Goal: Task Accomplishment & Management: Complete application form

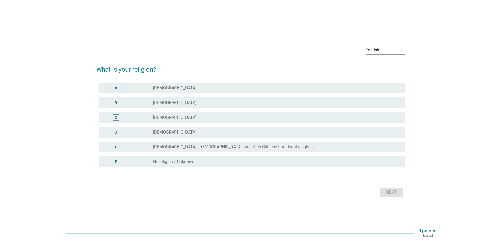
click at [178, 105] on div "radio_button_unchecked [DEMOGRAPHIC_DATA]" at bounding box center [275, 102] width 244 height 5
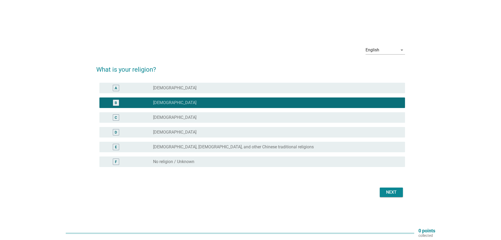
click at [387, 190] on div "Next" at bounding box center [391, 192] width 15 height 6
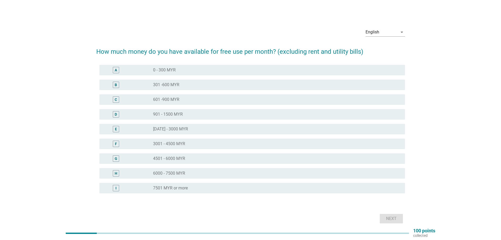
click at [202, 127] on div "radio_button_unchecked [DATE] - 3000 MYR" at bounding box center [275, 128] width 244 height 5
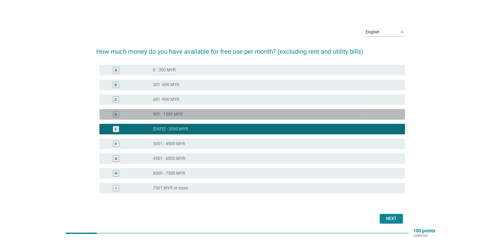
click at [203, 115] on div "radio_button_unchecked 901 - 1500 MYR" at bounding box center [275, 114] width 244 height 5
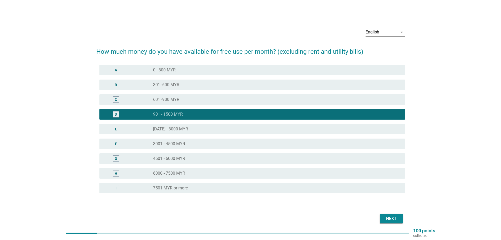
click at [393, 219] on div "Next" at bounding box center [391, 218] width 15 height 6
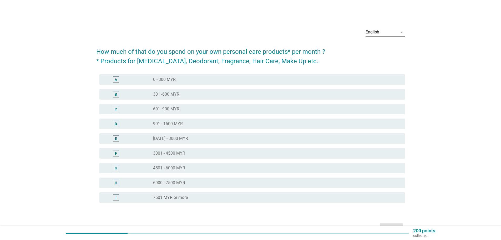
click at [173, 73] on div "A radio_button_unchecked 0 - 300 MYR" at bounding box center [250, 79] width 309 height 15
click at [176, 78] on div "radio_button_unchecked 0 - 300 MYR" at bounding box center [275, 79] width 244 height 5
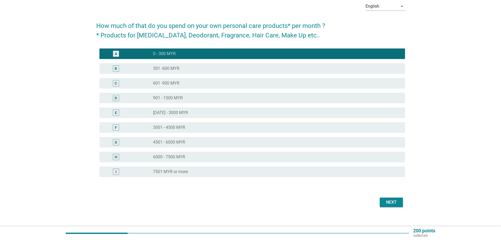
scroll to position [26, 0]
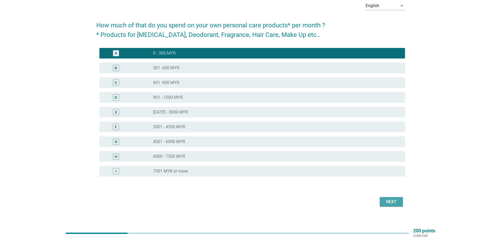
click at [389, 198] on div "Next" at bounding box center [391, 201] width 15 height 6
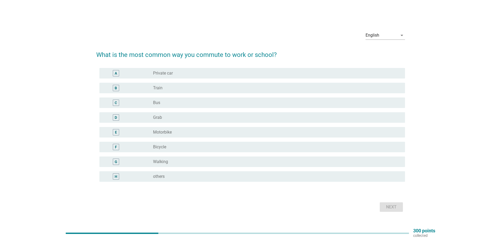
click at [190, 73] on div "radio_button_unchecked Private car" at bounding box center [275, 73] width 244 height 5
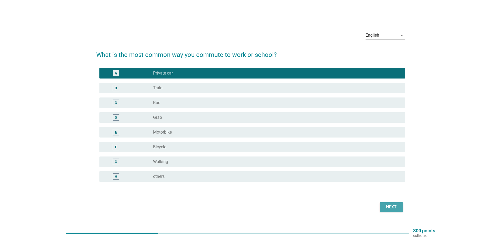
click at [387, 207] on div "Next" at bounding box center [391, 207] width 15 height 6
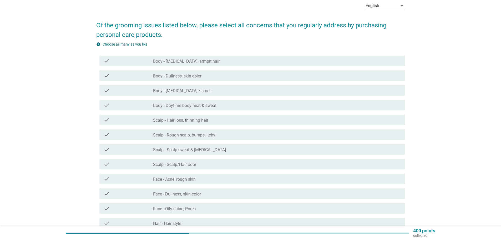
scroll to position [53, 0]
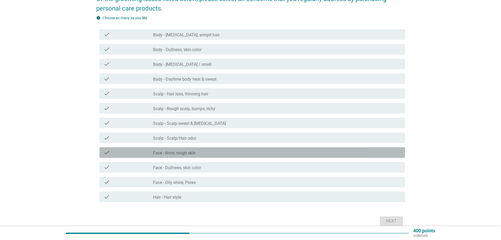
click at [207, 154] on div "check_box_outline_blank Face - Acne, rough skin" at bounding box center [277, 152] width 248 height 6
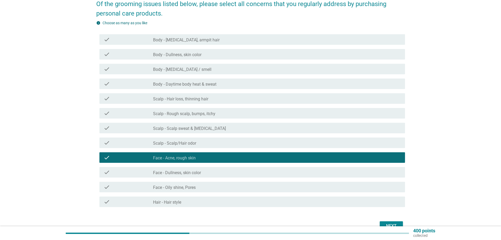
scroll to position [26, 0]
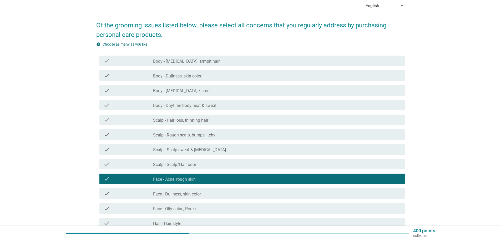
click at [190, 58] on div "check_box_outline_blank Body - [MEDICAL_DATA], armpit hair" at bounding box center [277, 61] width 248 height 6
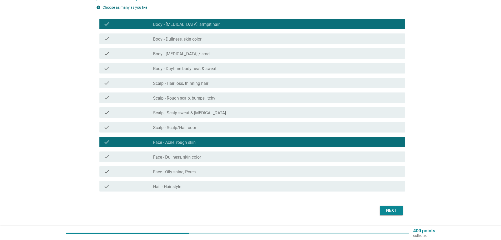
scroll to position [77, 0]
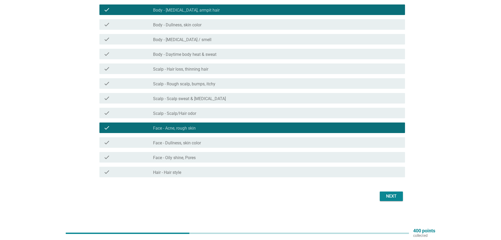
click at [393, 199] on div "Next" at bounding box center [391, 196] width 15 height 6
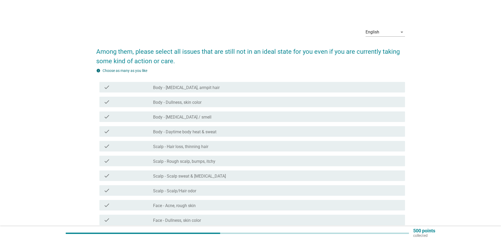
click at [193, 119] on label "Body - [MEDICAL_DATA] / smell" at bounding box center [182, 117] width 58 height 5
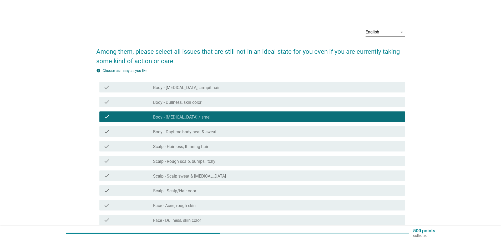
click at [188, 129] on div "check_box_outline_blank Body - Daytime body heat & sweat" at bounding box center [277, 131] width 248 height 6
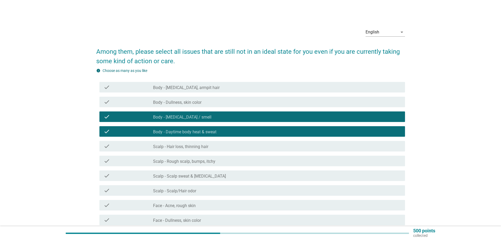
click at [190, 106] on div "check check_box_outline_blank Body - Dullness, skin color" at bounding box center [253, 102] width 306 height 11
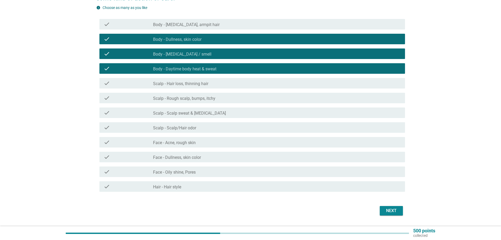
scroll to position [77, 0]
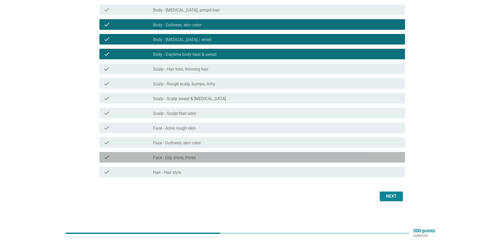
click at [182, 157] on label "Face - Oily shine, Pores" at bounding box center [174, 157] width 43 height 5
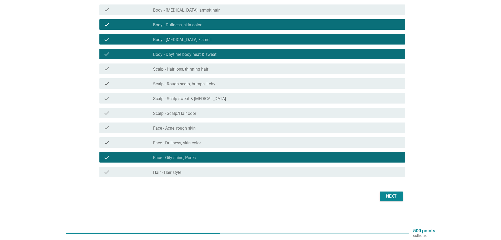
click at [187, 141] on label "Face - Dullness, skin color" at bounding box center [177, 142] width 48 height 5
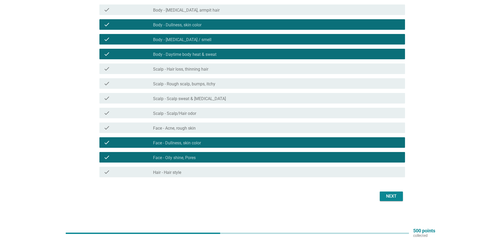
click at [297, 169] on div "check_box_outline_blank Hair - Hair style" at bounding box center [277, 172] width 248 height 6
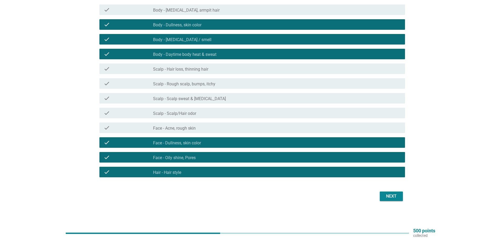
click at [394, 198] on div "Next" at bounding box center [391, 196] width 15 height 6
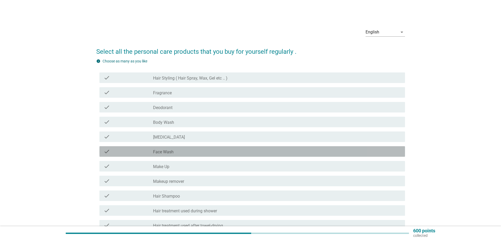
click at [187, 152] on div "check_box_outline_blank Face Wash" at bounding box center [277, 151] width 248 height 6
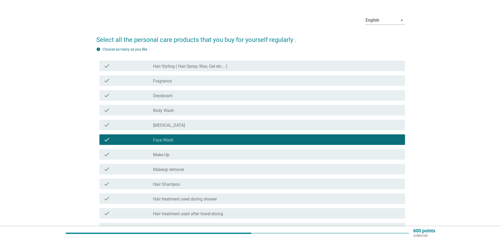
scroll to position [26, 0]
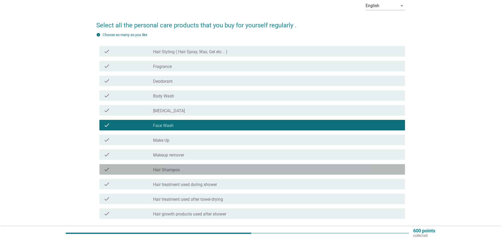
click at [172, 169] on label "Hair Shampoo" at bounding box center [166, 169] width 27 height 5
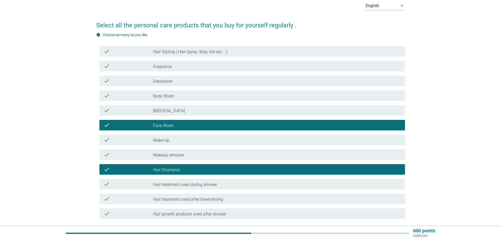
click at [174, 97] on label "Body Wash" at bounding box center [163, 95] width 21 height 5
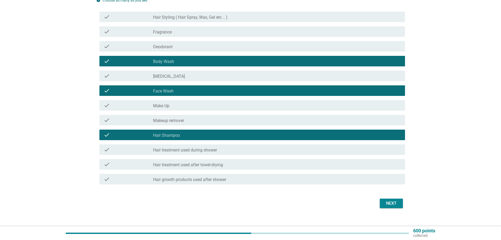
scroll to position [68, 0]
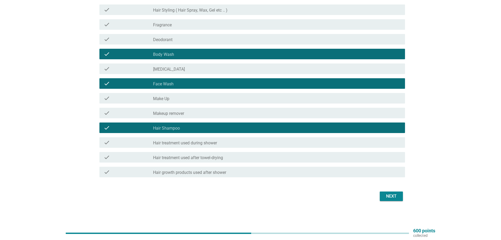
click at [387, 195] on div "Next" at bounding box center [391, 196] width 15 height 6
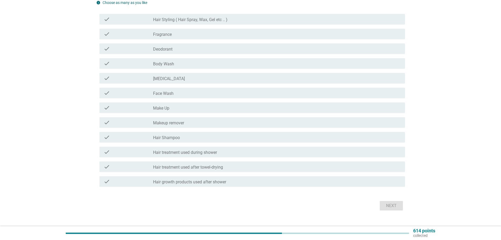
scroll to position [0, 0]
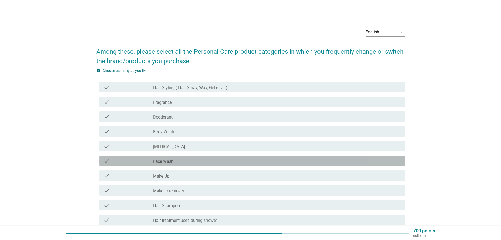
click at [175, 158] on div "check_box_outline_blank Face Wash" at bounding box center [277, 161] width 248 height 6
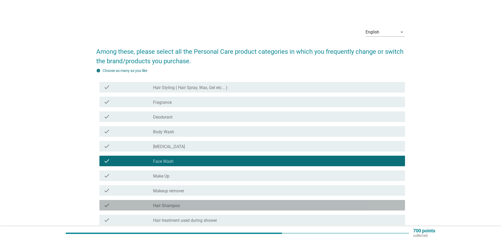
click at [167, 207] on label "Hair Shampoo" at bounding box center [166, 205] width 27 height 5
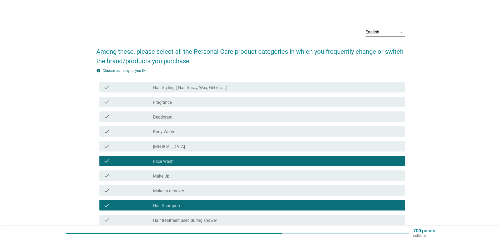
click at [177, 134] on div "check_box_outline_blank Body Wash" at bounding box center [277, 131] width 248 height 6
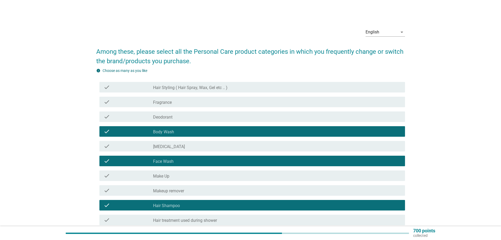
click at [173, 146] on div "check_box_outline_blank [MEDICAL_DATA]" at bounding box center [277, 146] width 248 height 6
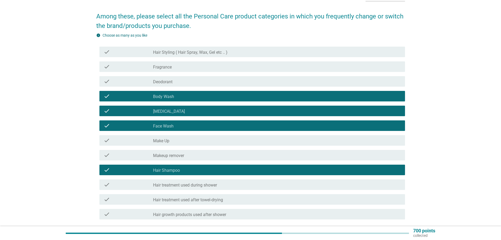
scroll to position [53, 0]
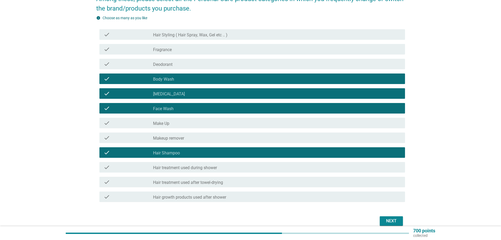
click at [386, 221] on div "Next" at bounding box center [391, 221] width 15 height 6
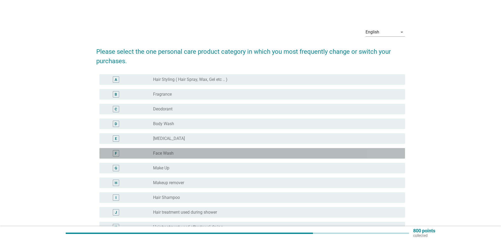
click at [171, 152] on label "Face Wash" at bounding box center [163, 153] width 21 height 5
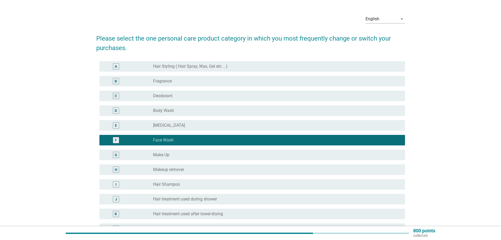
scroll to position [26, 0]
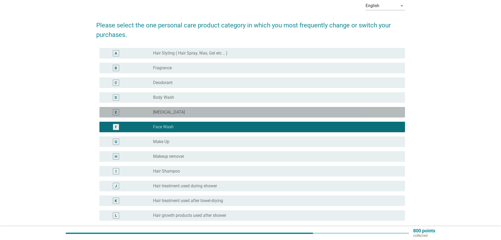
click at [221, 115] on div "E radio_button_unchecked [MEDICAL_DATA]" at bounding box center [253, 112] width 306 height 11
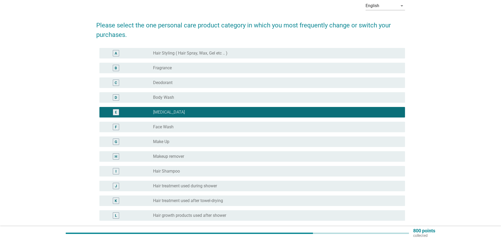
click at [208, 127] on div "radio_button_unchecked Face Wash" at bounding box center [275, 126] width 244 height 5
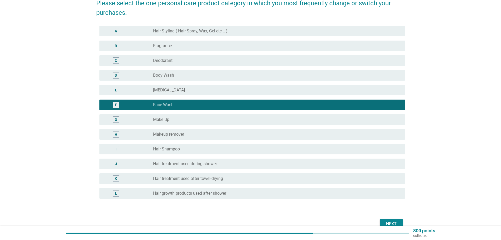
scroll to position [76, 0]
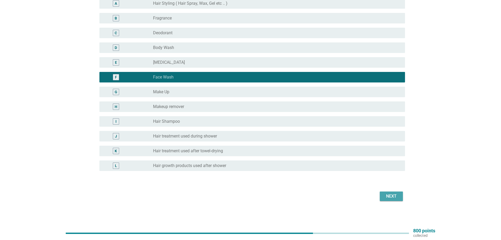
click at [396, 193] on div "Next" at bounding box center [391, 196] width 15 height 6
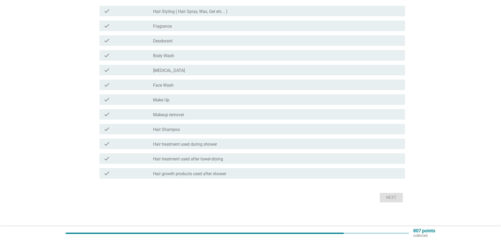
scroll to position [0, 0]
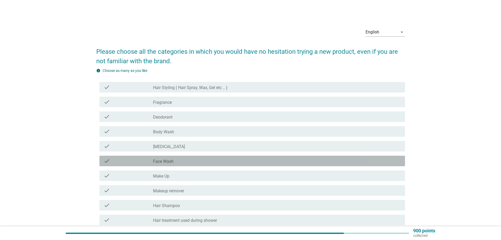
click at [174, 157] on div "check check_box_outline_blank Face Wash" at bounding box center [253, 161] width 306 height 11
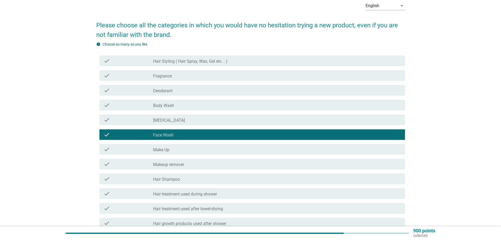
click at [176, 178] on label "Hair Shampoo" at bounding box center [166, 179] width 27 height 5
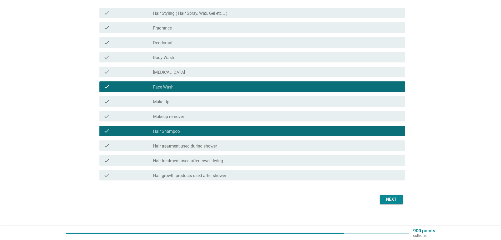
scroll to position [77, 0]
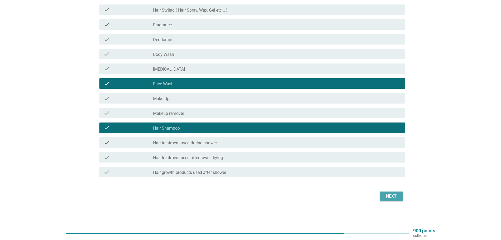
click at [395, 199] on div "Next" at bounding box center [391, 196] width 15 height 6
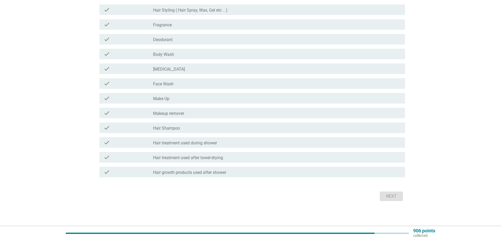
scroll to position [0, 0]
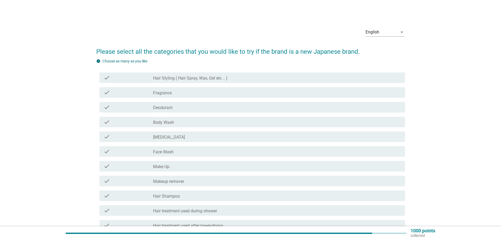
click at [180, 153] on div "check_box_outline_blank Face Wash" at bounding box center [277, 151] width 248 height 6
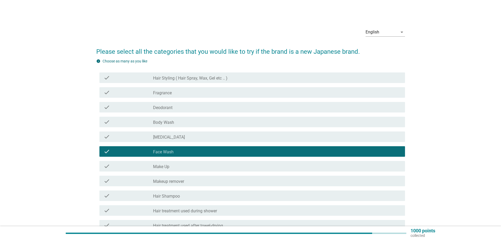
click at [173, 141] on div "check check_box_outline_blank [MEDICAL_DATA]" at bounding box center [253, 136] width 306 height 11
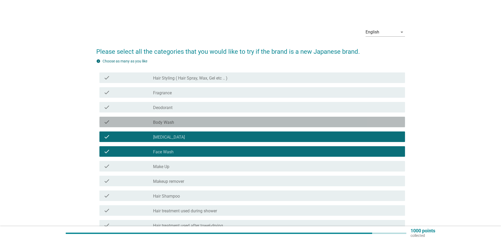
click at [180, 123] on div "check_box_outline_blank Body Wash" at bounding box center [277, 122] width 248 height 6
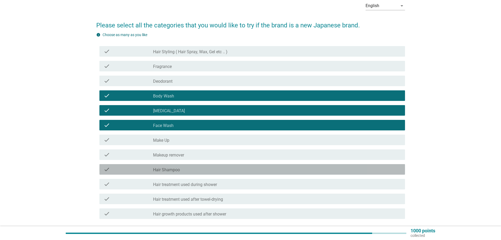
click at [177, 171] on label "Hair Shampoo" at bounding box center [166, 169] width 27 height 5
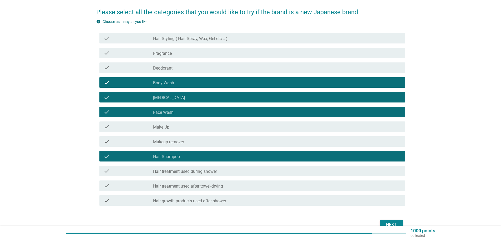
scroll to position [53, 0]
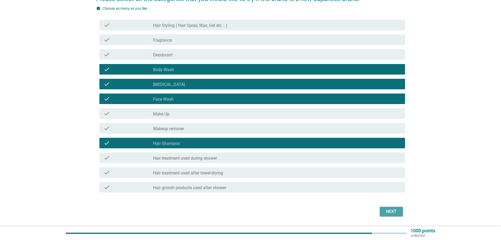
click at [398, 211] on div "Next" at bounding box center [391, 211] width 15 height 6
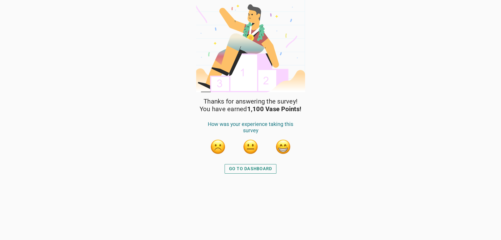
click at [250, 151] on button "button" at bounding box center [251, 147] width 16 height 16
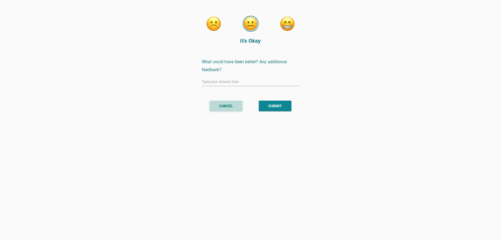
click at [228, 108] on div "CANCEL" at bounding box center [226, 106] width 14 height 6
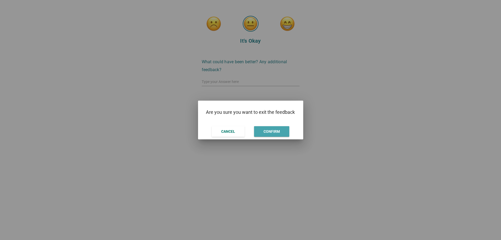
click at [275, 129] on div "CONFIRM" at bounding box center [272, 132] width 16 height 6
